Goal: Information Seeking & Learning: Learn about a topic

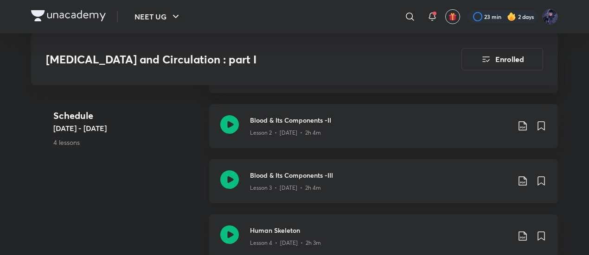
scroll to position [590, 0]
click at [145, 155] on div "Schedule Jul 2 - Jul 9 4 lessons" at bounding box center [127, 136] width 148 height 55
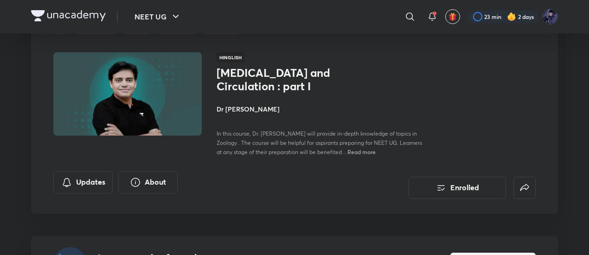
scroll to position [47, 0]
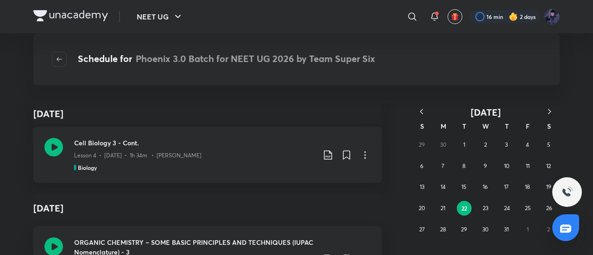
scroll to position [1116, 0]
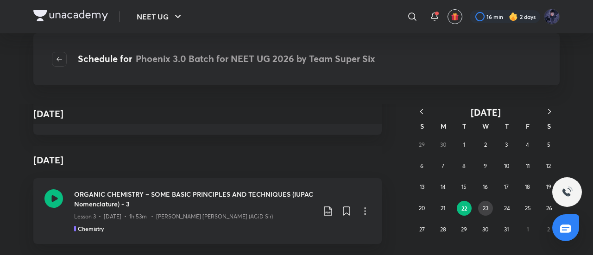
click at [486, 206] on abbr "23" at bounding box center [486, 208] width 6 height 7
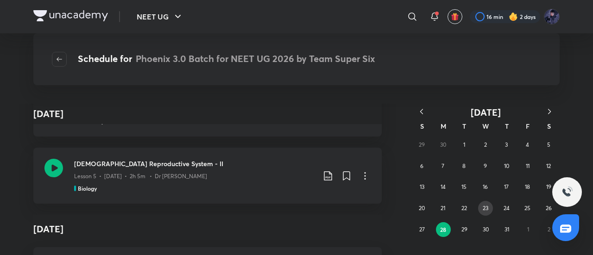
scroll to position [1084, 0]
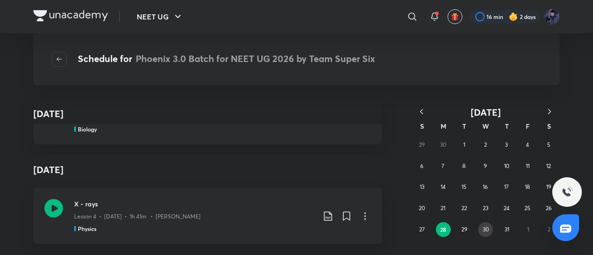
click at [482, 230] on button "30" at bounding box center [485, 230] width 15 height 15
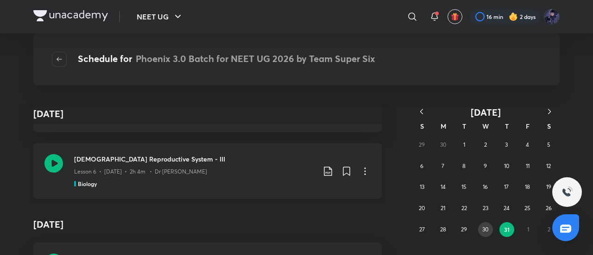
scroll to position [149, 0]
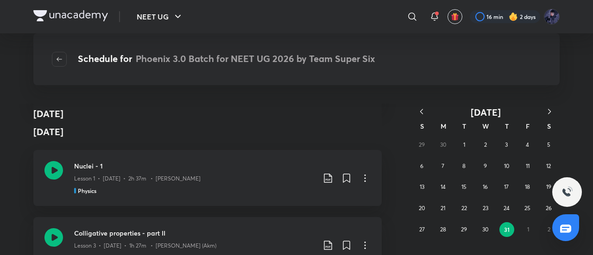
click at [547, 117] on button "button" at bounding box center [550, 113] width 20 height 12
click at [525, 144] on button "1" at bounding box center [528, 145] width 15 height 15
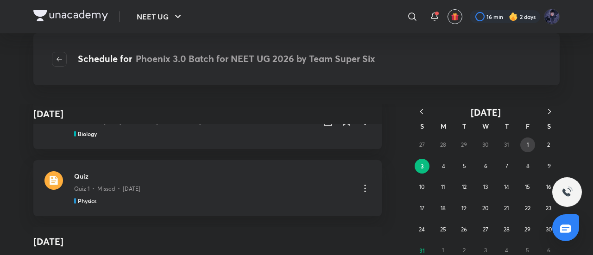
scroll to position [1000, 0]
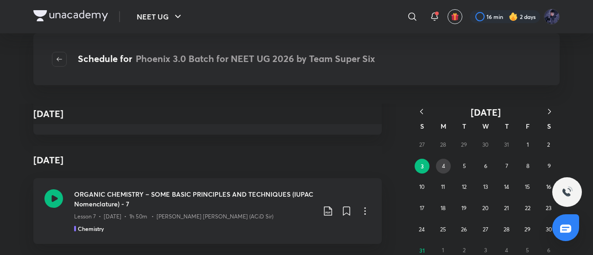
click at [450, 164] on button "4" at bounding box center [443, 166] width 15 height 15
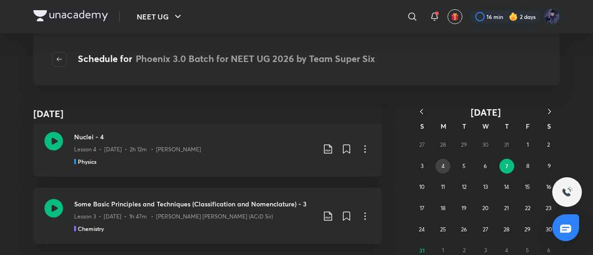
scroll to position [1009, 0]
click at [527, 166] on abbr "8" at bounding box center [528, 166] width 3 height 7
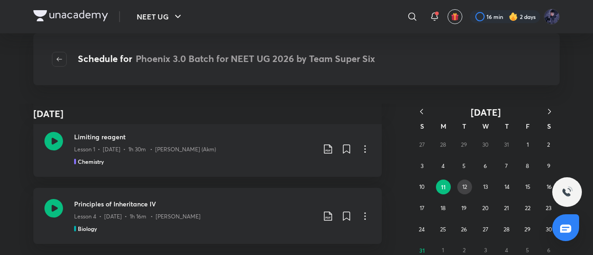
click at [465, 184] on abbr "12" at bounding box center [465, 187] width 5 height 7
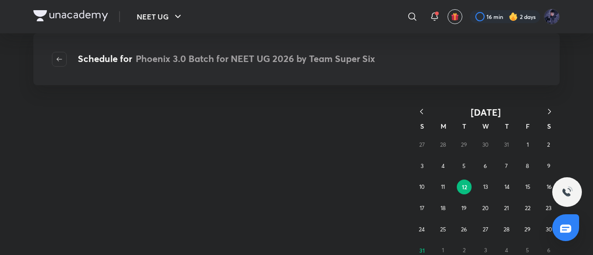
scroll to position [0, 0]
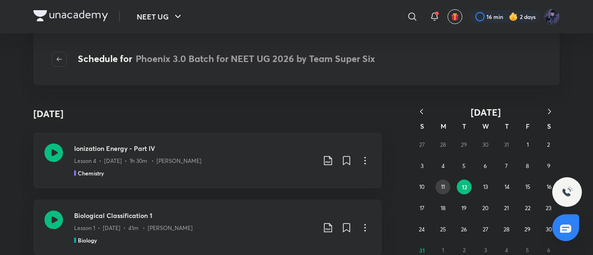
click at [442, 182] on button "11" at bounding box center [443, 187] width 15 height 15
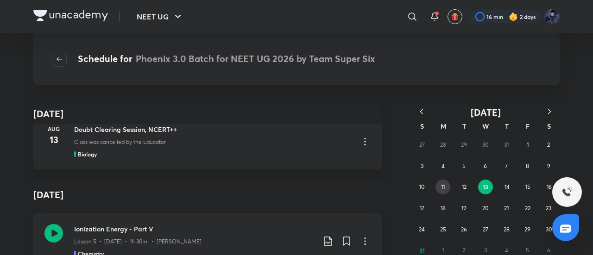
scroll to position [1009, 0]
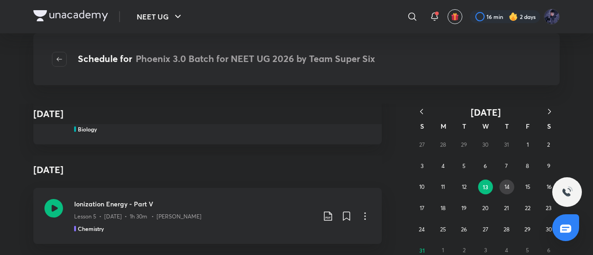
click at [503, 190] on button "14" at bounding box center [507, 187] width 15 height 15
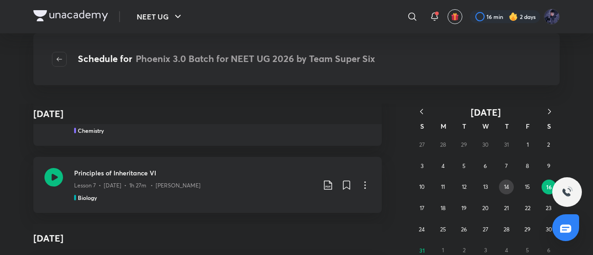
scroll to position [990, 0]
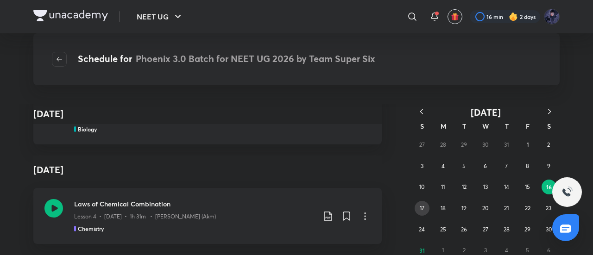
click at [421, 209] on abbr "17" at bounding box center [422, 208] width 5 height 7
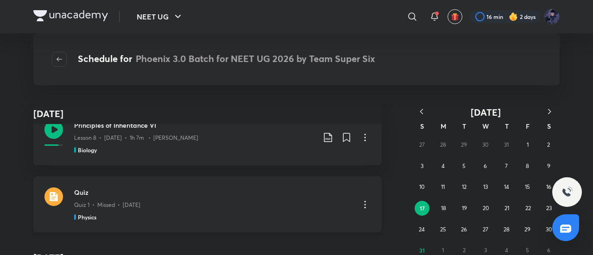
scroll to position [91, 0]
click at [423, 164] on abbr "3" at bounding box center [422, 166] width 3 height 7
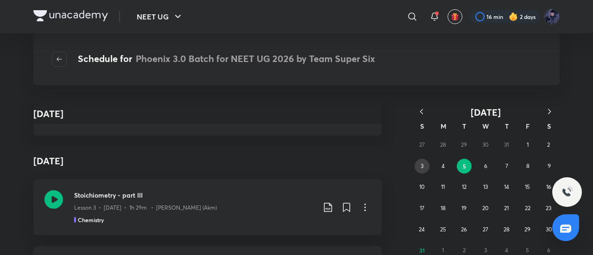
scroll to position [1009, 0]
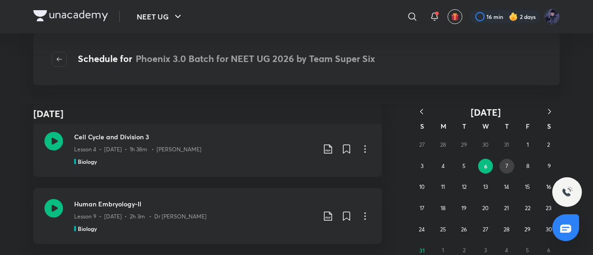
click at [512, 171] on button "7" at bounding box center [507, 166] width 15 height 15
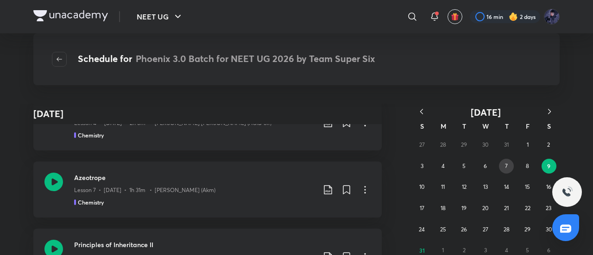
scroll to position [967, 0]
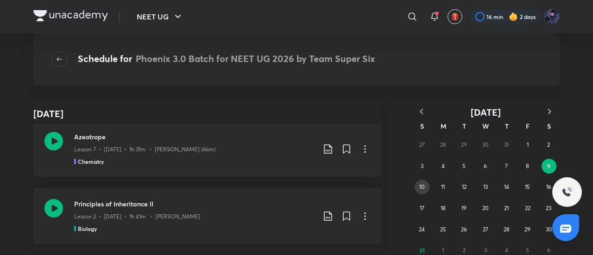
click at [416, 184] on button "10" at bounding box center [422, 187] width 15 height 15
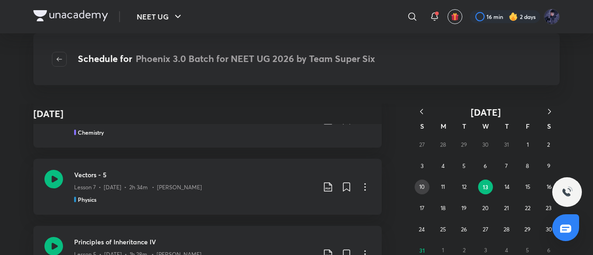
scroll to position [1009, 0]
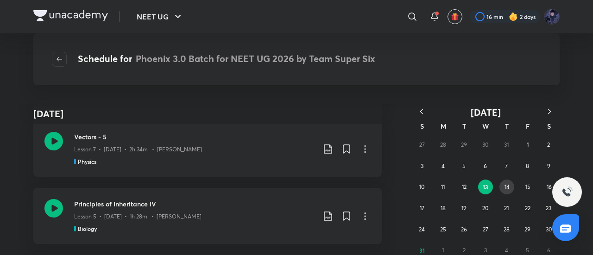
click at [509, 188] on abbr "14" at bounding box center [507, 187] width 5 height 7
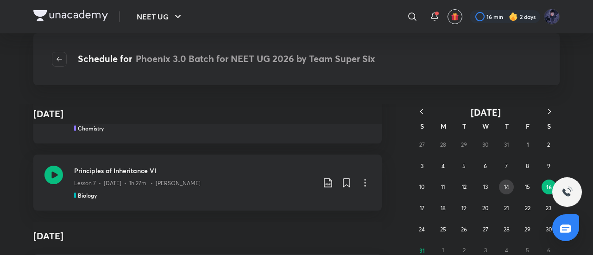
scroll to position [990, 0]
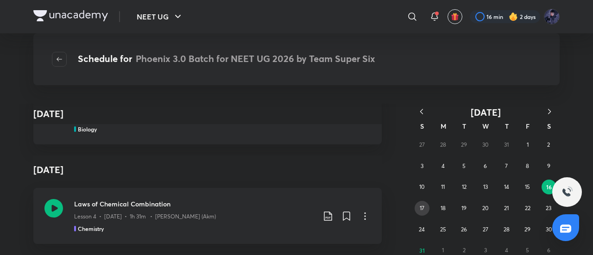
click at [426, 210] on button "17" at bounding box center [422, 208] width 15 height 15
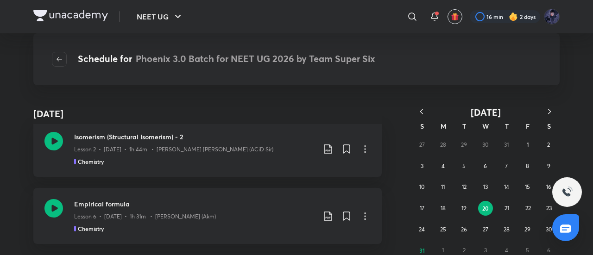
click at [485, 208] on abbr "20" at bounding box center [486, 208] width 6 height 7
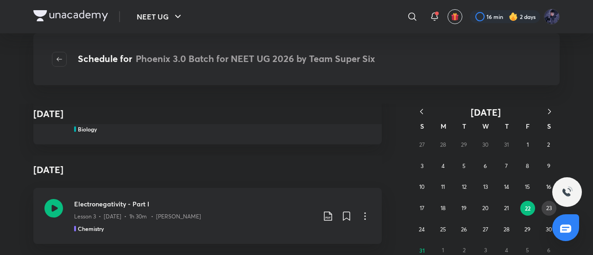
click at [550, 209] on abbr "23" at bounding box center [550, 208] width 6 height 7
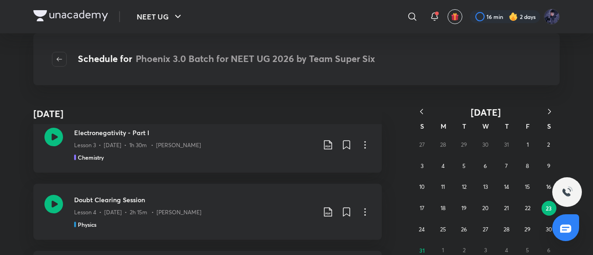
scroll to position [0, 0]
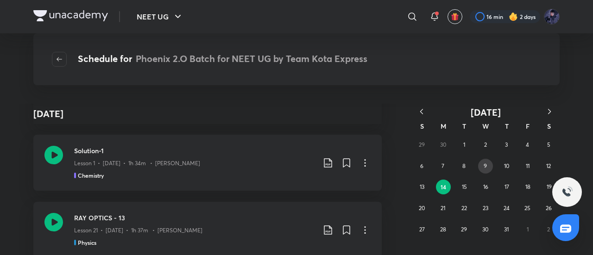
scroll to position [1055, 0]
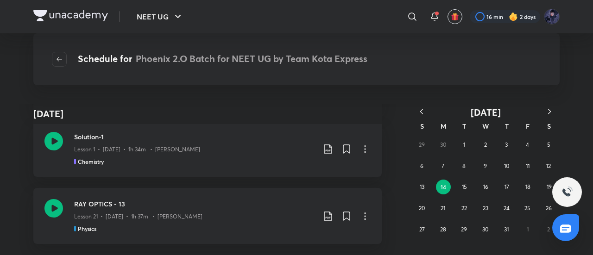
click at [448, 188] on button "14" at bounding box center [443, 187] width 15 height 15
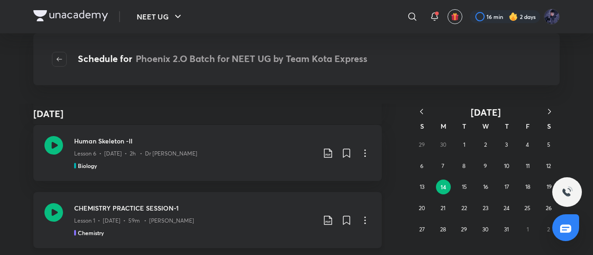
scroll to position [0, 0]
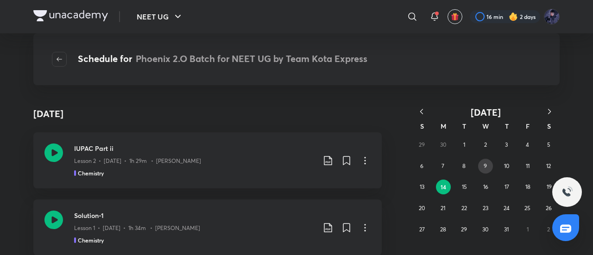
click at [486, 165] on abbr "9" at bounding box center [485, 166] width 3 height 7
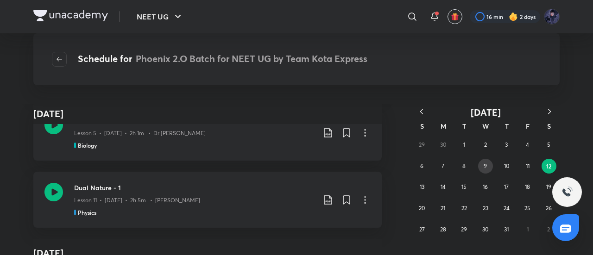
scroll to position [1055, 0]
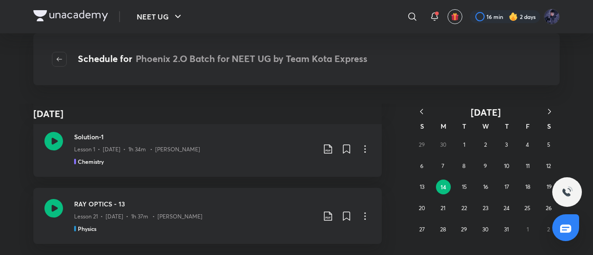
click at [449, 191] on button "14" at bounding box center [443, 187] width 15 height 15
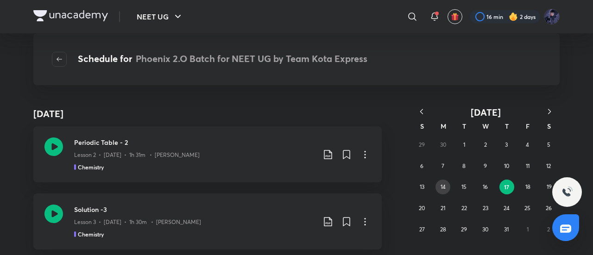
scroll to position [982, 0]
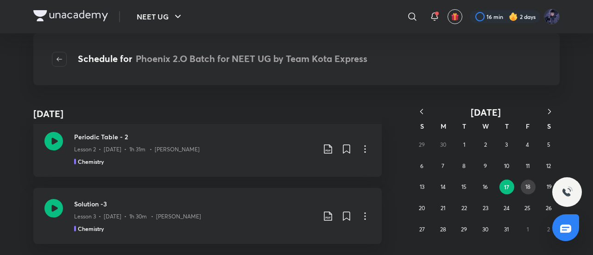
click at [523, 190] on button "18" at bounding box center [528, 187] width 15 height 15
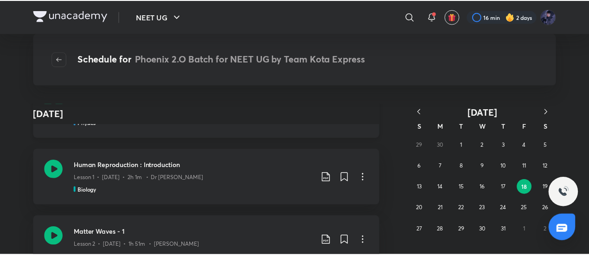
scroll to position [118, 0]
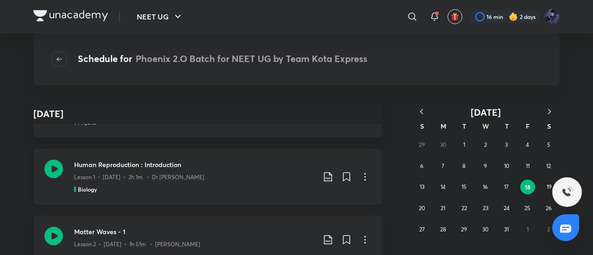
click at [364, 176] on icon at bounding box center [365, 177] width 11 height 11
click at [319, 204] on p "Go to course page" at bounding box center [295, 200] width 55 height 10
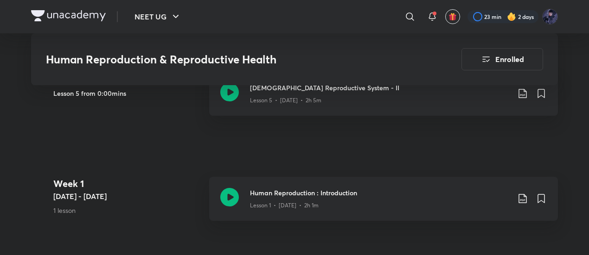
scroll to position [461, 0]
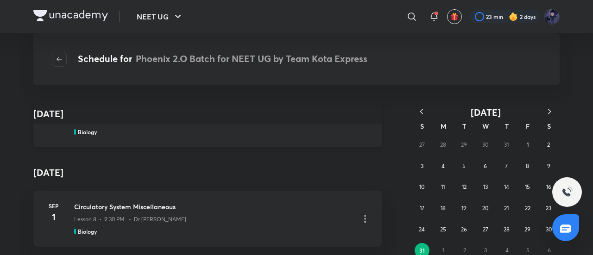
scroll to position [42, 0]
click at [422, 110] on icon "button" at bounding box center [422, 111] width 3 height 5
click at [457, 187] on button "15" at bounding box center [464, 187] width 15 height 15
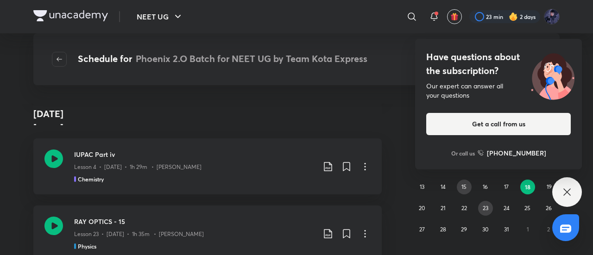
scroll to position [4494, 0]
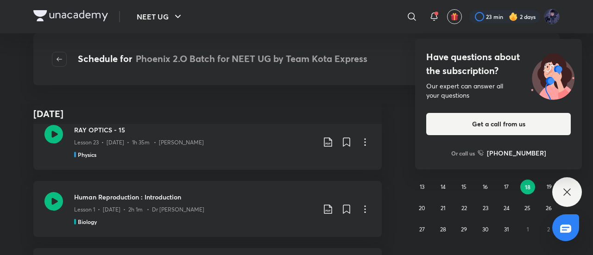
click at [568, 194] on icon at bounding box center [567, 192] width 7 height 7
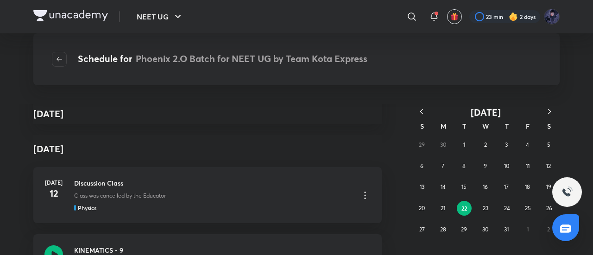
scroll to position [48532, 0]
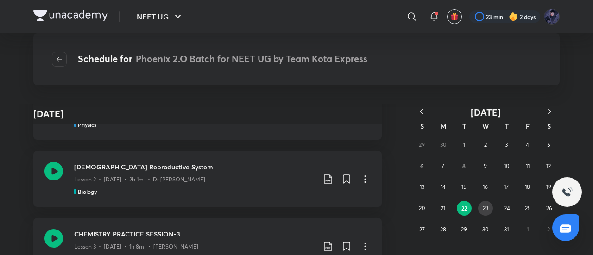
click at [485, 210] on abbr "23" at bounding box center [486, 208] width 6 height 7
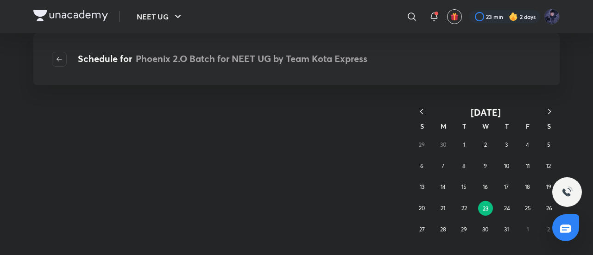
scroll to position [0, 0]
click at [482, 209] on button "23" at bounding box center [485, 208] width 15 height 15
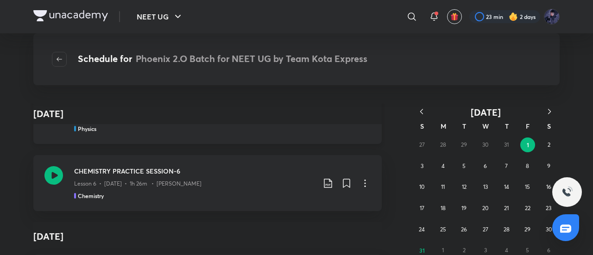
scroll to position [26415, 0]
click at [420, 111] on icon "button" at bounding box center [421, 111] width 9 height 9
click at [421, 112] on icon "button" at bounding box center [421, 111] width 9 height 9
click at [553, 113] on icon "button" at bounding box center [549, 111] width 9 height 9
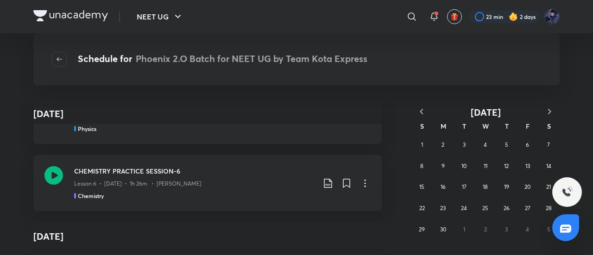
click at [553, 111] on icon "button" at bounding box center [549, 111] width 9 height 9
click at [462, 226] on abbr "29" at bounding box center [464, 229] width 6 height 7
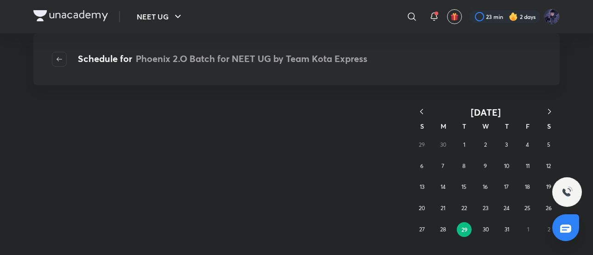
scroll to position [0, 0]
click at [440, 227] on button "28" at bounding box center [443, 230] width 15 height 15
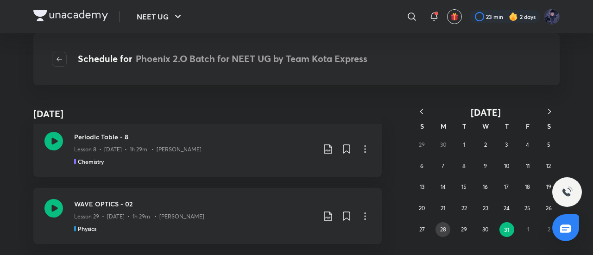
scroll to position [982, 0]
click at [546, 110] on icon "button" at bounding box center [549, 111] width 9 height 9
click at [525, 144] on button "1" at bounding box center [528, 145] width 15 height 15
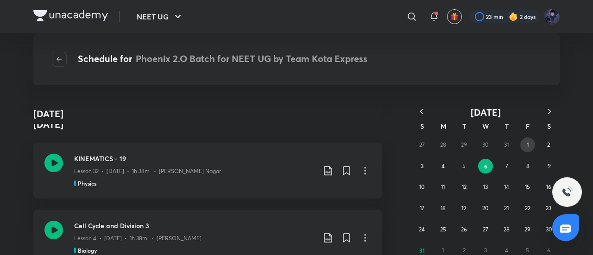
scroll to position [1038, 0]
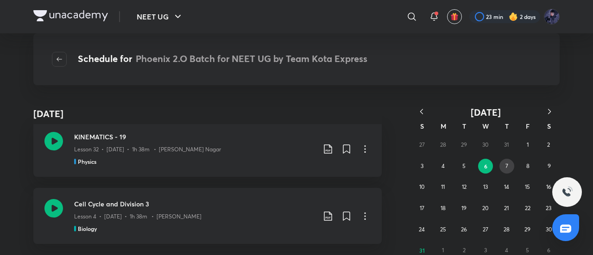
click at [504, 163] on button "7" at bounding box center [507, 166] width 15 height 15
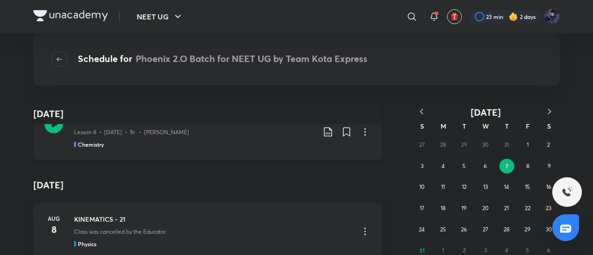
scroll to position [0, 0]
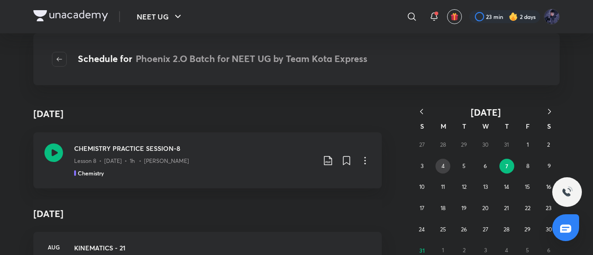
click at [447, 165] on button "4" at bounding box center [443, 166] width 15 height 15
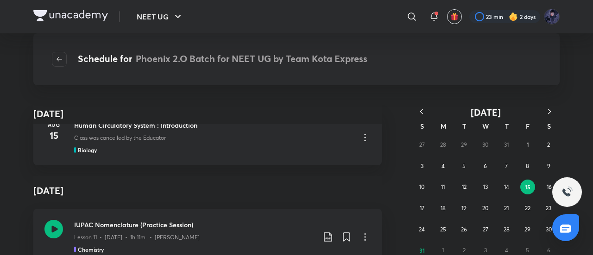
scroll to position [1176, 0]
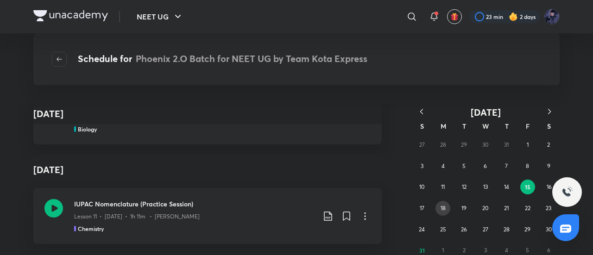
click at [440, 206] on button "18" at bounding box center [443, 208] width 15 height 15
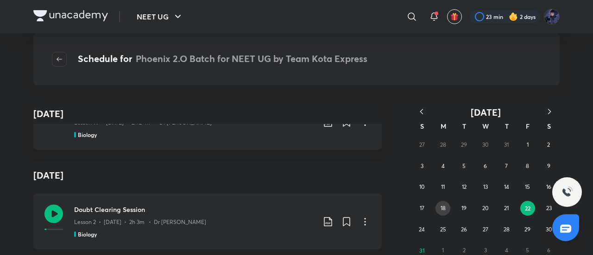
scroll to position [337, 0]
click at [365, 223] on icon at bounding box center [365, 222] width 11 height 11
click at [307, 246] on li "Go to course page" at bounding box center [314, 240] width 106 height 17
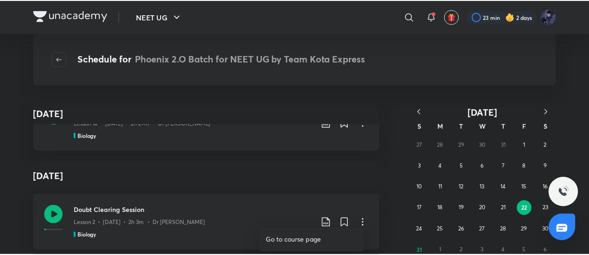
scroll to position [339, 0]
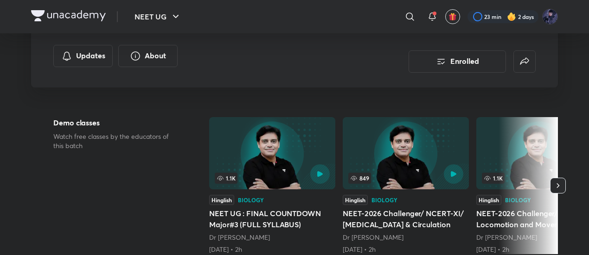
scroll to position [174, 0]
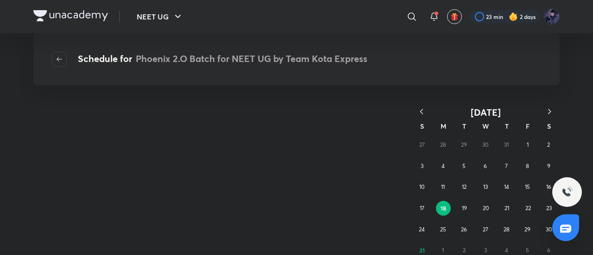
click at [34, 70] on div "Schedule for Phoenix 2.O Batch for NEET UG by Team Kota Express" at bounding box center [296, 59] width 527 height 52
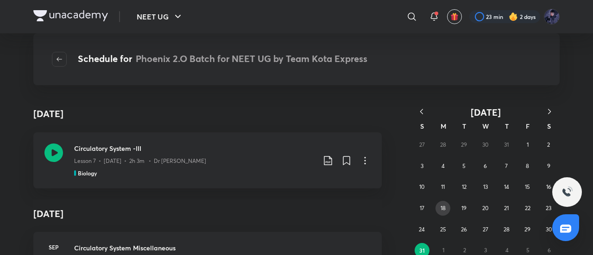
click at [442, 210] on abbr "18" at bounding box center [443, 208] width 5 height 7
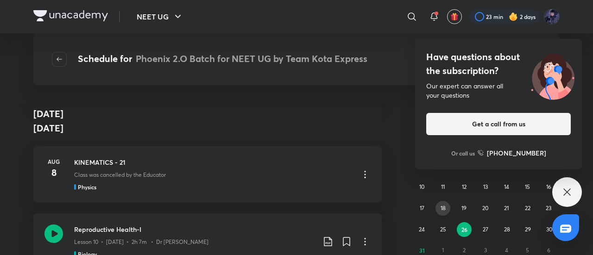
scroll to position [8661, 0]
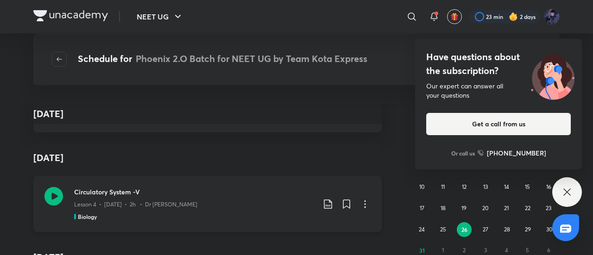
click at [571, 187] on icon at bounding box center [567, 192] width 11 height 11
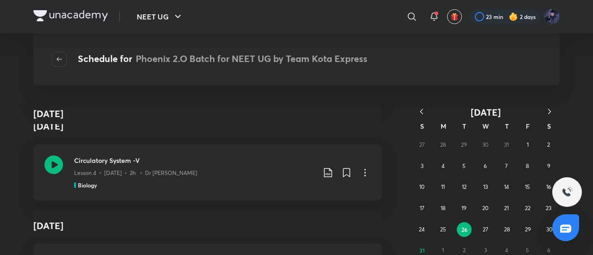
scroll to position [10013, 0]
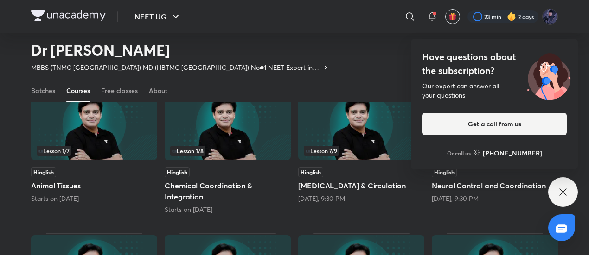
click at [565, 194] on icon at bounding box center [562, 192] width 7 height 7
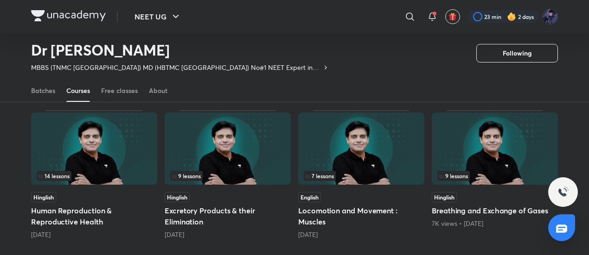
scroll to position [227, 0]
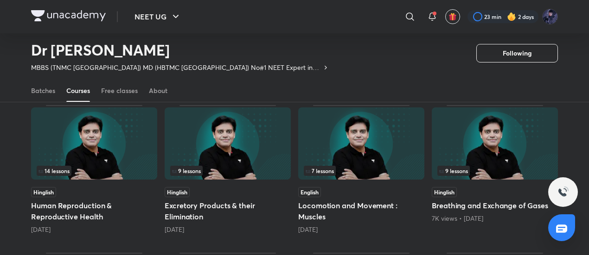
drag, startPoint x: 101, startPoint y: 164, endPoint x: 0, endPoint y: 216, distance: 113.2
click at [0, 216] on div "Popular Latest Lesson 1 / 7 Hinglish Animal Tissues Starts on [DATE] Lesson 1 /…" at bounding box center [294, 177] width 589 height 535
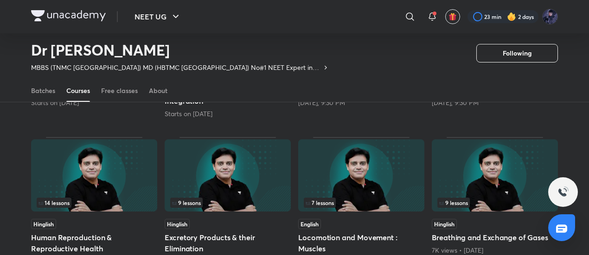
scroll to position [210, 0]
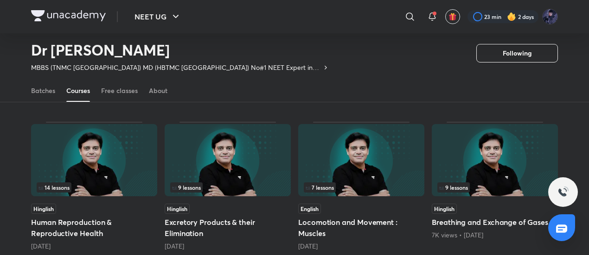
click at [116, 197] on div "14 lessons" at bounding box center [94, 161] width 126 height 74
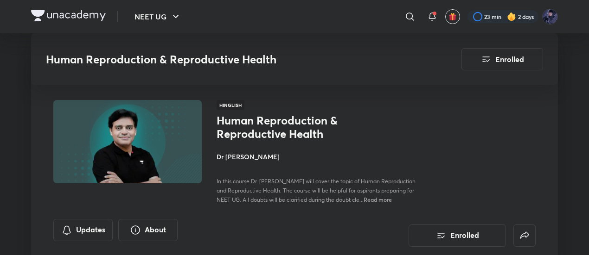
scroll to position [210, 0]
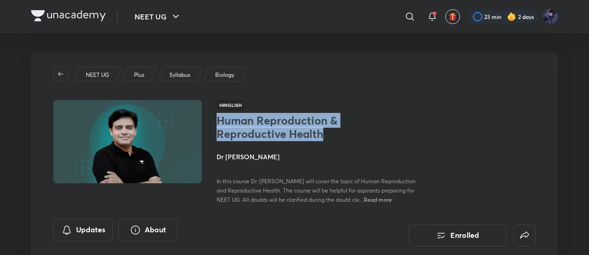
drag, startPoint x: 216, startPoint y: 122, endPoint x: 331, endPoint y: 140, distance: 116.9
click at [331, 140] on div "Hinglish Human Reproduction & Reproductive Health Dr Amit Gupta In this course …" at bounding box center [294, 152] width 482 height 104
copy h1 "Human Reproduction & Reproductive Health"
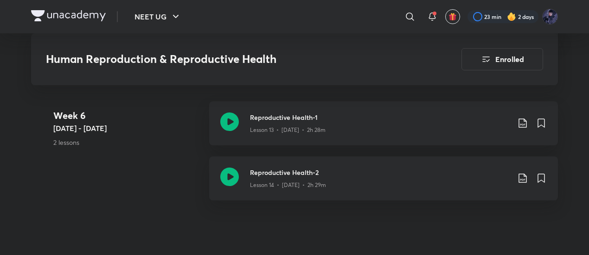
scroll to position [1449, 0]
click at [186, 177] on div "Week 6 Aug 18 - 24 2 lessons Reproductive Health-1 Lesson 13 • Aug 20 • 2h 28m …" at bounding box center [294, 157] width 527 height 110
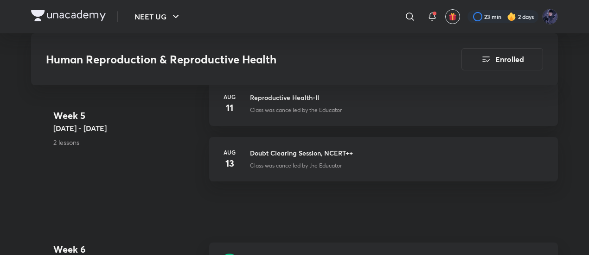
scroll to position [1309, 0]
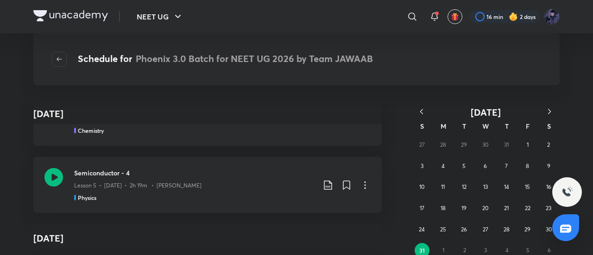
scroll to position [1213, 0]
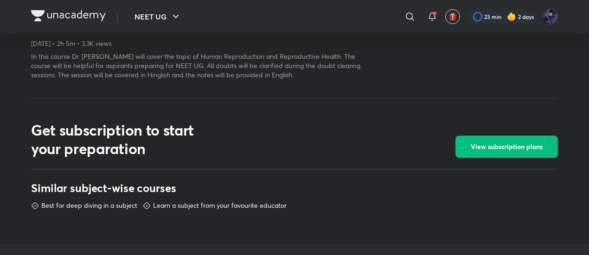
scroll to position [435, 0]
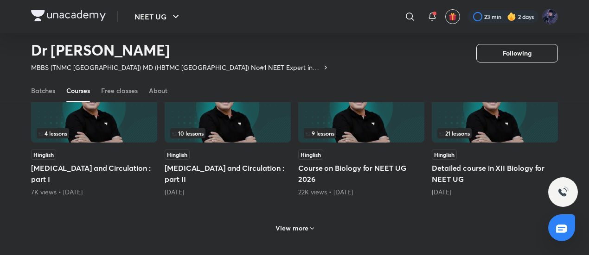
scroll to position [411, 0]
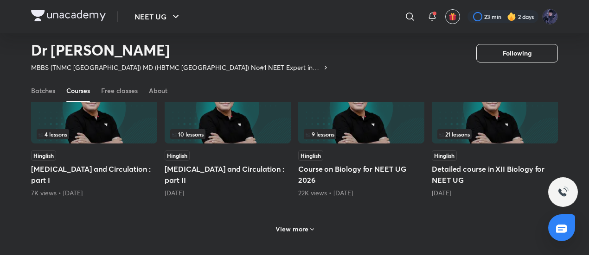
click at [288, 233] on h6 "View more" at bounding box center [291, 229] width 33 height 9
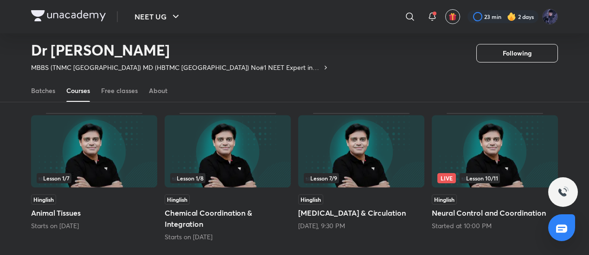
scroll to position [62, 0]
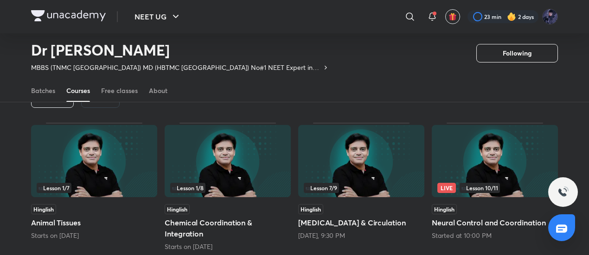
click at [326, 225] on h5 "[MEDICAL_DATA] & Circulation" at bounding box center [361, 222] width 126 height 11
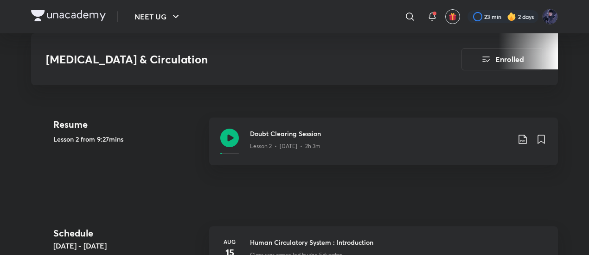
scroll to position [365, 0]
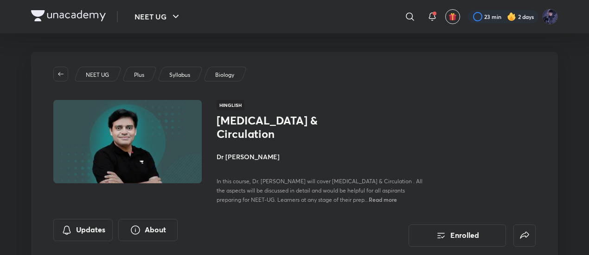
scroll to position [3, 0]
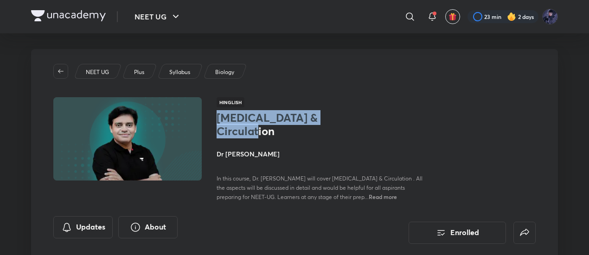
drag, startPoint x: 220, startPoint y: 114, endPoint x: 348, endPoint y: 120, distance: 128.6
click at [348, 120] on h1 "Body Fluids & Circulation" at bounding box center [293, 124] width 152 height 27
copy h1 "Body Fluids & Circulation"
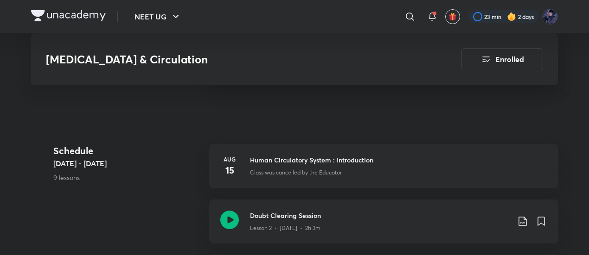
scroll to position [443, 0]
click at [230, 210] on icon at bounding box center [229, 219] width 19 height 19
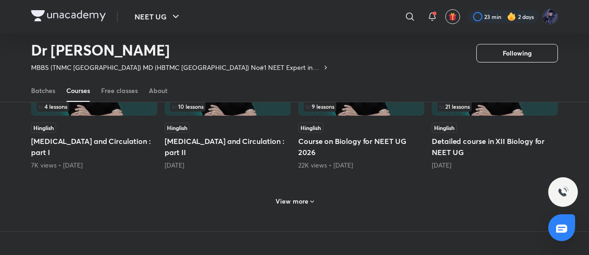
scroll to position [439, 0]
click at [294, 204] on h6 "View more" at bounding box center [291, 202] width 33 height 9
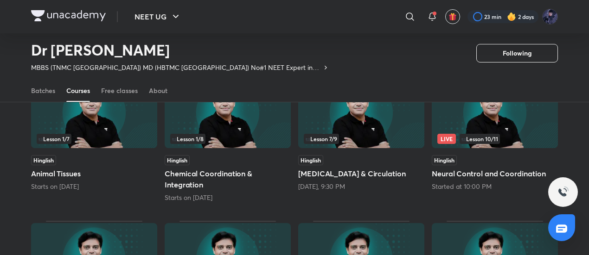
scroll to position [113, 0]
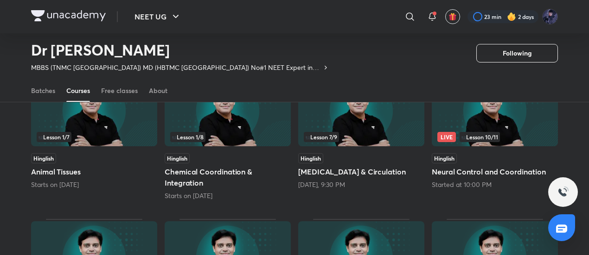
click at [490, 122] on img at bounding box center [495, 110] width 126 height 72
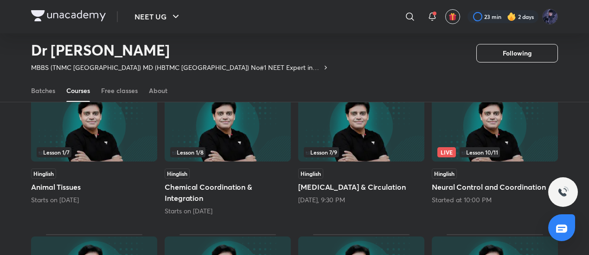
scroll to position [97, 0]
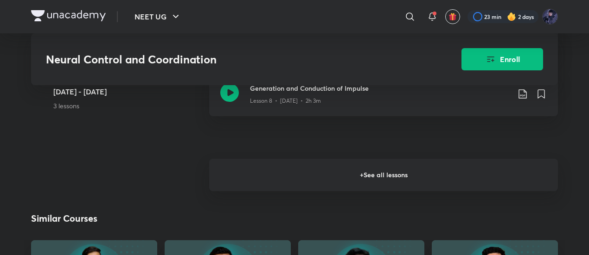
scroll to position [1007, 0]
click at [372, 172] on h6 "+ See all lessons" at bounding box center [383, 174] width 349 height 32
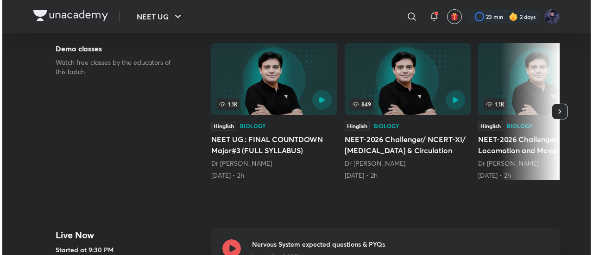
scroll to position [0, 0]
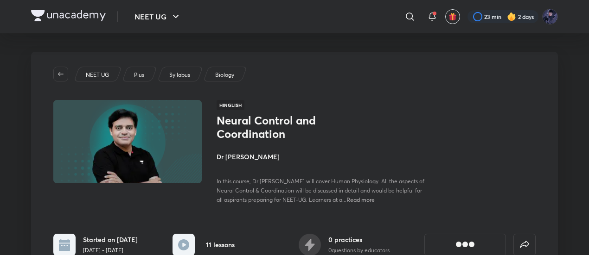
click at [362, 198] on span "Read more" at bounding box center [360, 199] width 28 height 7
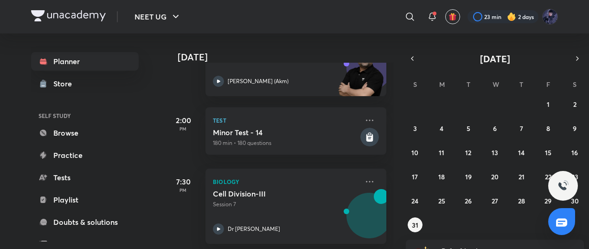
scroll to position [417, 0]
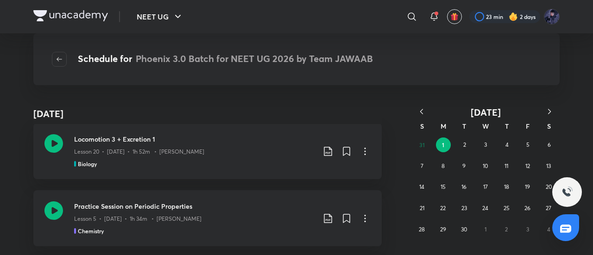
scroll to position [2752, 0]
